Goal: Information Seeking & Learning: Learn about a topic

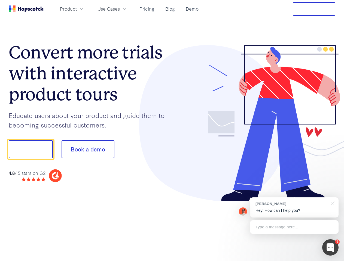
click at [172, 131] on div at bounding box center [253, 123] width 163 height 156
click at [77, 9] on span "Product" at bounding box center [68, 8] width 17 height 7
click at [120, 9] on span "Use Cases" at bounding box center [108, 8] width 22 height 7
click at [314, 9] on button "Free Trial" at bounding box center [314, 9] width 42 height 14
click at [30, 149] on button "Show me!" at bounding box center [31, 149] width 44 height 18
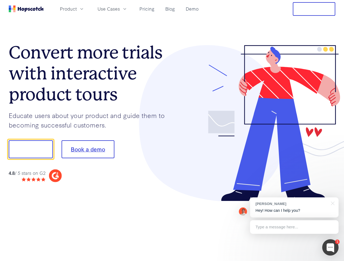
click at [88, 149] on button "Book a demo" at bounding box center [88, 149] width 53 height 18
click at [330, 248] on div at bounding box center [330, 248] width 16 height 16
click at [294, 208] on div "[PERSON_NAME] Hey! How can I help you?" at bounding box center [294, 208] width 88 height 20
click at [331, 203] on div at bounding box center [287, 149] width 102 height 182
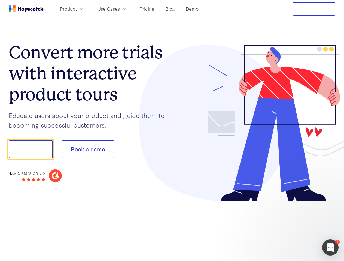
click at [294, 227] on div at bounding box center [287, 185] width 102 height 109
